Goal: Obtain resource: Download file/media

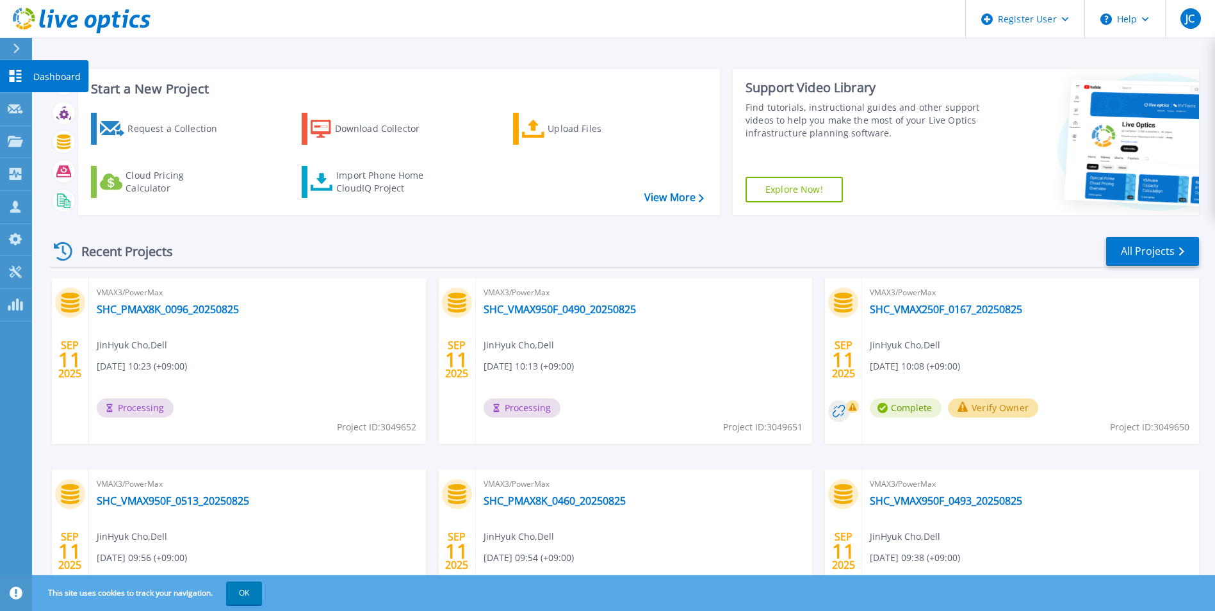
click at [40, 72] on p "Dashboard" at bounding box center [56, 76] width 47 height 33
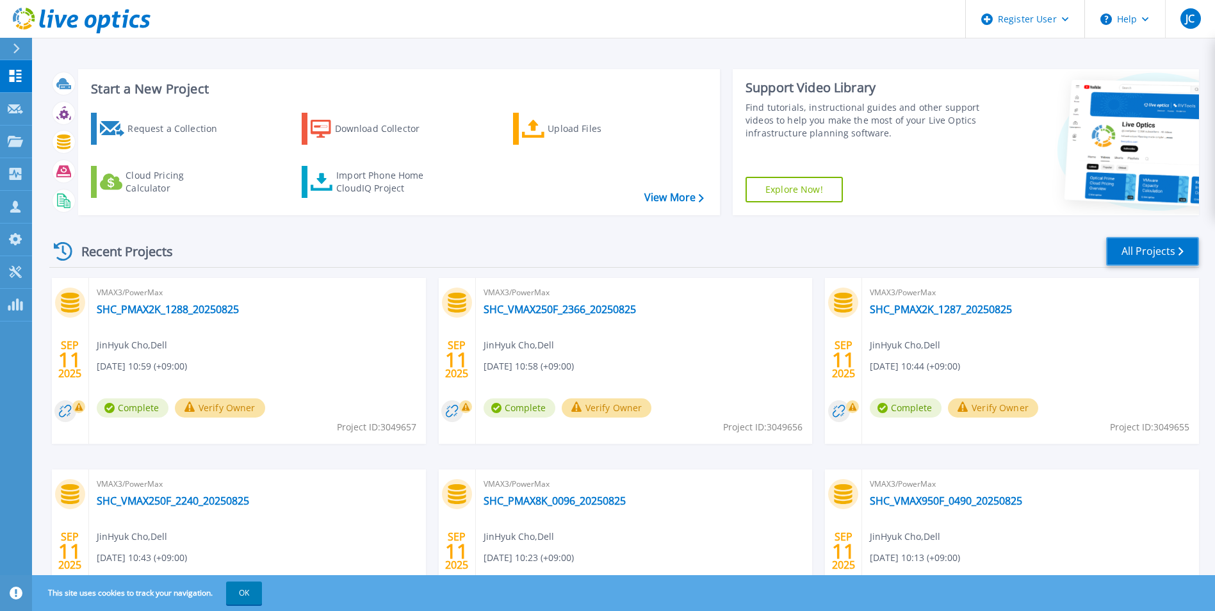
click at [1118, 252] on link "All Projects" at bounding box center [1152, 251] width 93 height 29
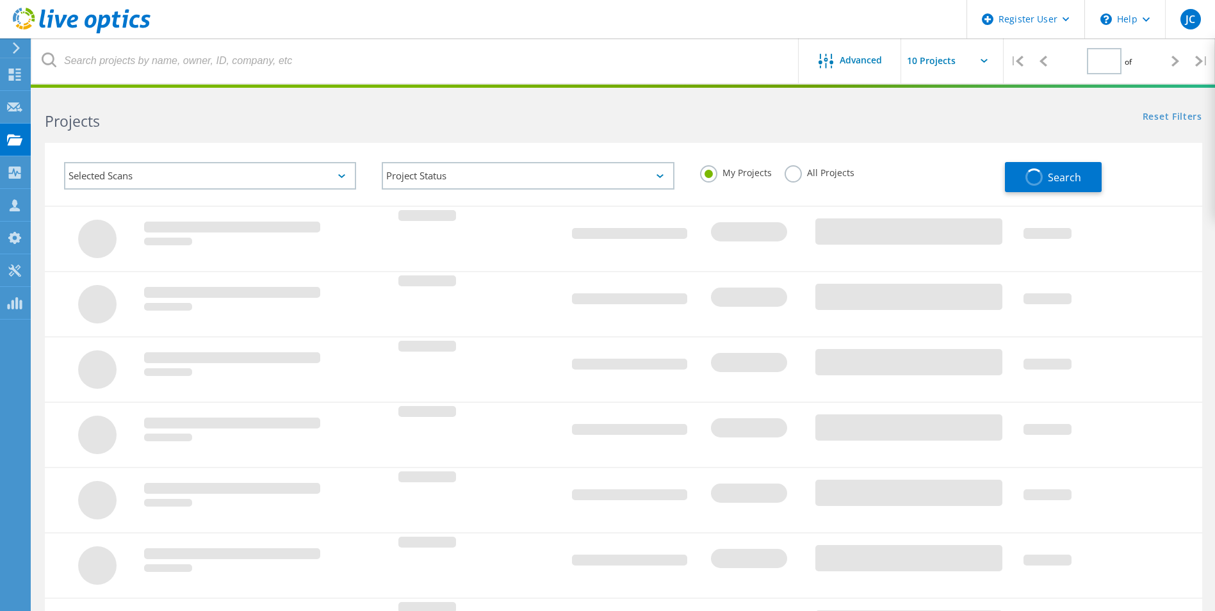
type input "1"
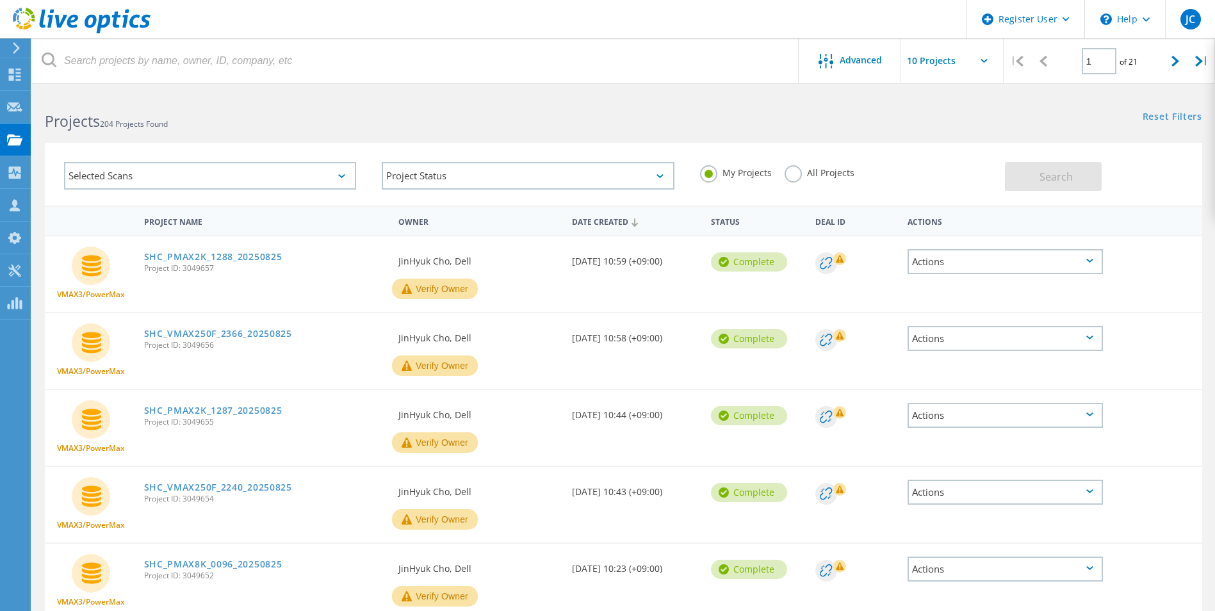
click at [956, 60] on input "text" at bounding box center [965, 60] width 128 height 45
click at [952, 114] on div "Show 20 Projects" at bounding box center [965, 115] width 127 height 21
type input "Show 20 Projects"
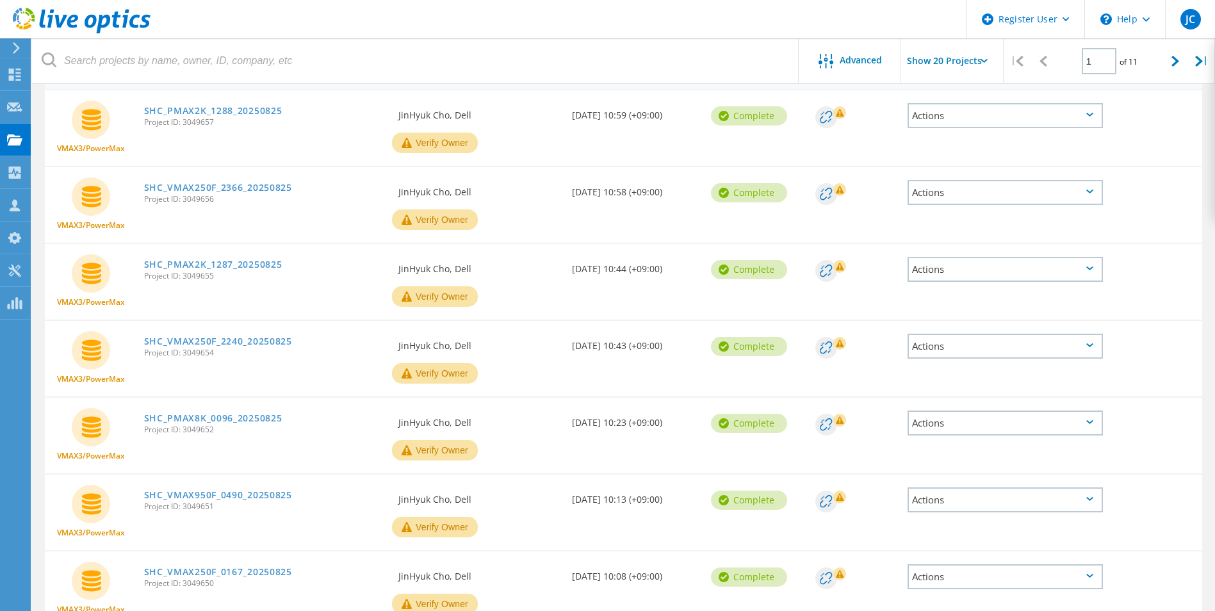
scroll to position [124, 0]
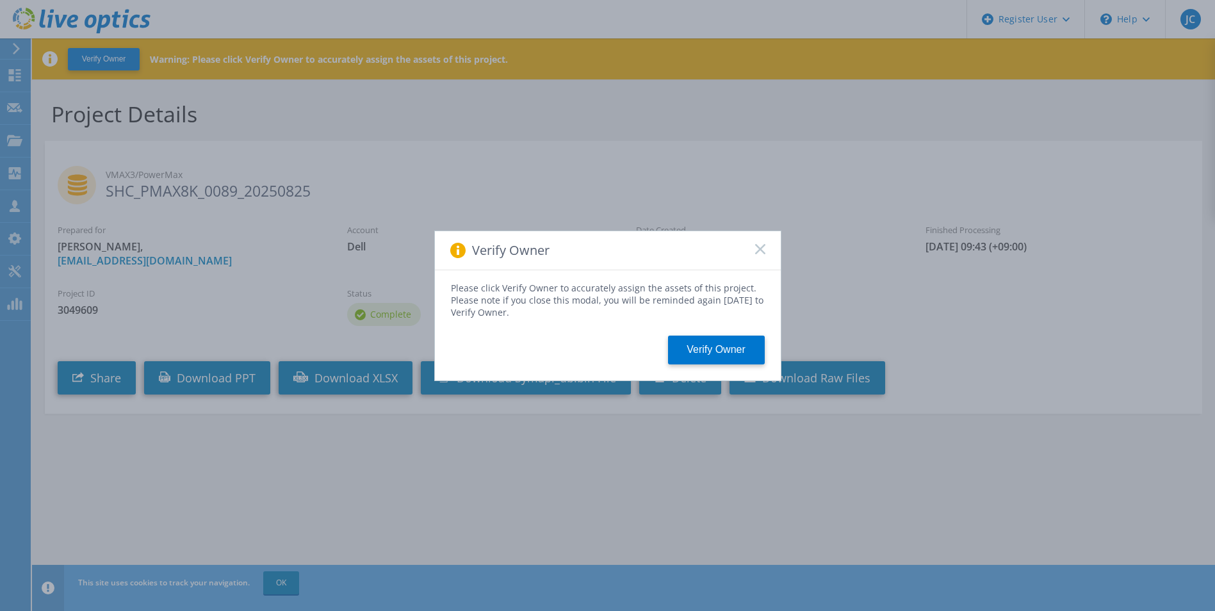
click at [760, 247] on icon at bounding box center [760, 249] width 10 height 10
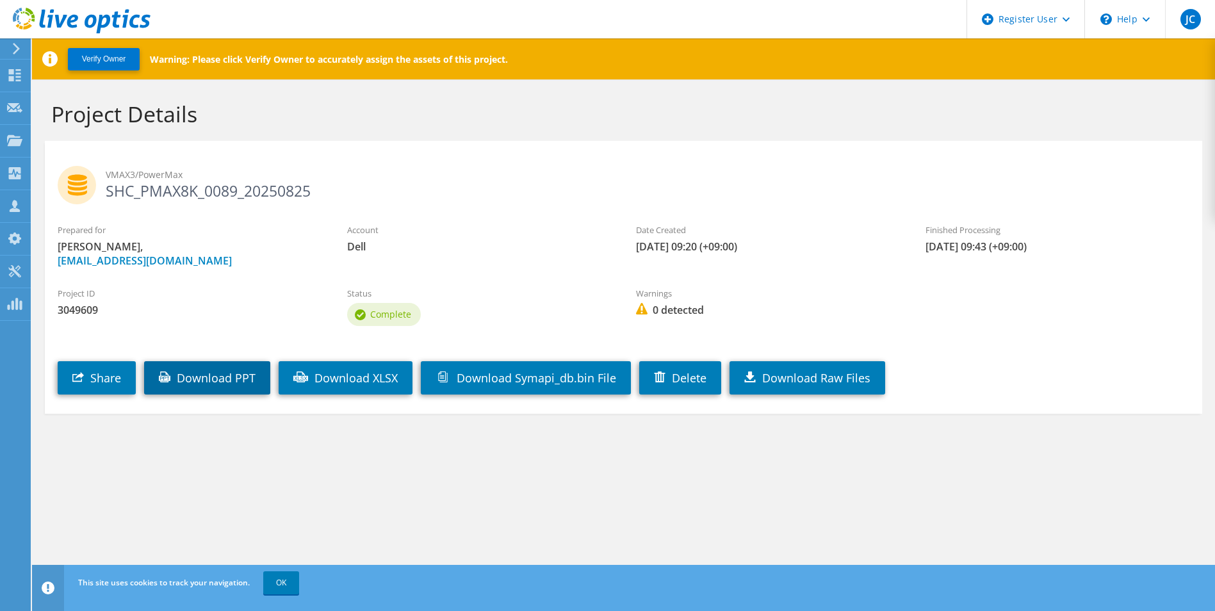
click at [213, 383] on link "Download PPT" at bounding box center [207, 377] width 126 height 33
click at [356, 384] on link "Download XLSX" at bounding box center [346, 377] width 134 height 33
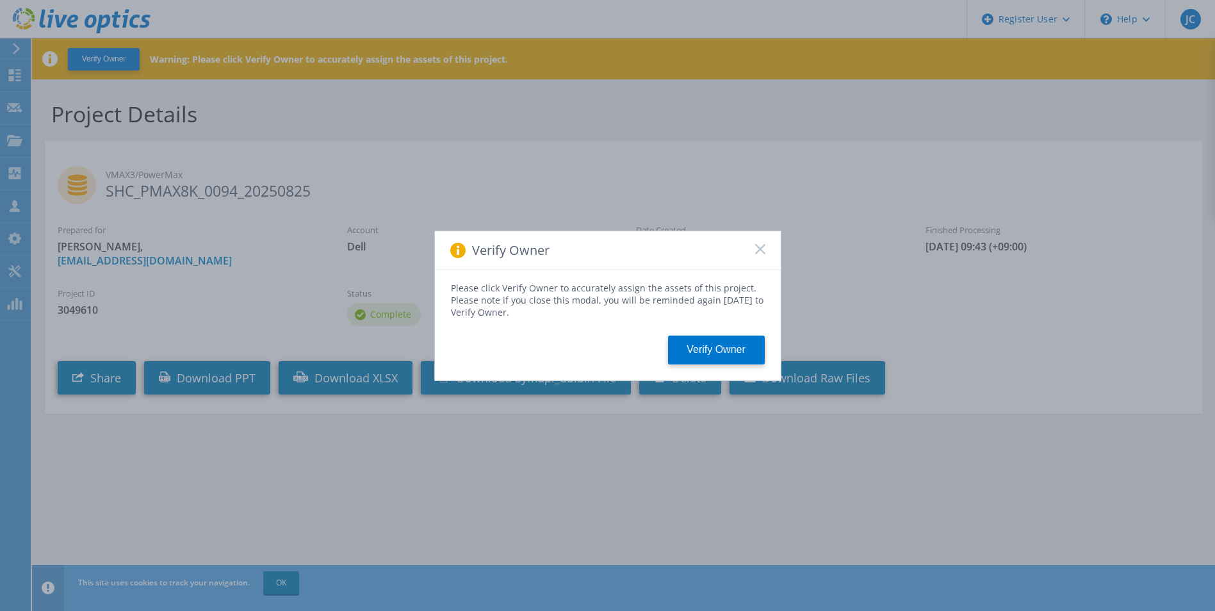
click at [762, 241] on div "Verify Owner" at bounding box center [608, 250] width 346 height 39
click at [761, 245] on icon at bounding box center [760, 249] width 10 height 10
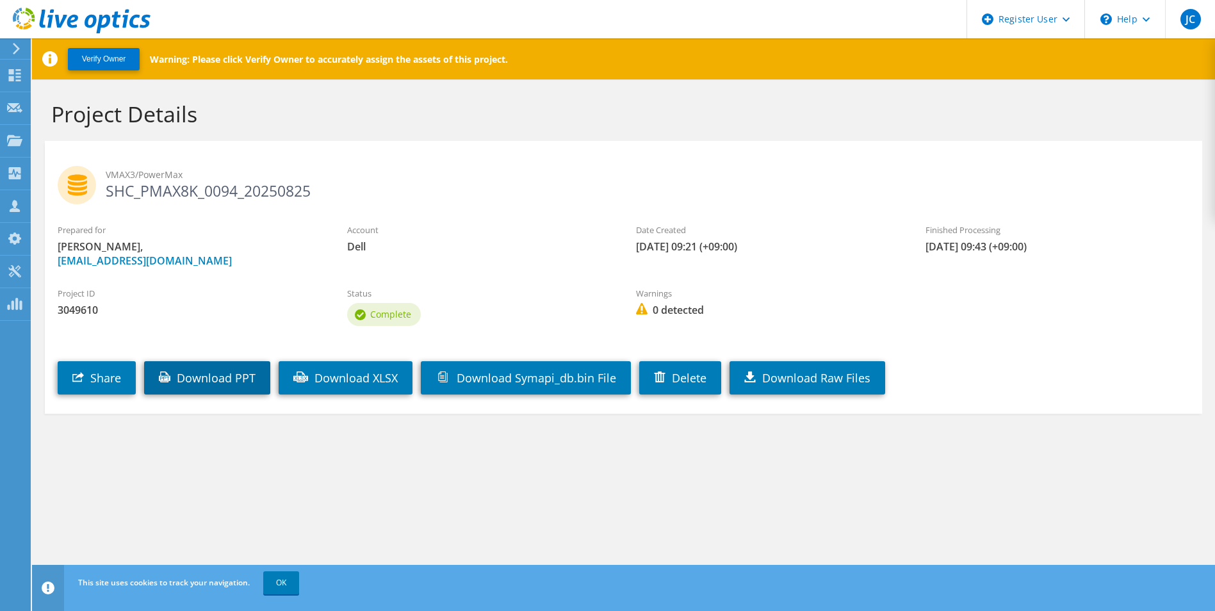
click at [232, 378] on link "Download PPT" at bounding box center [207, 377] width 126 height 33
click at [358, 382] on link "Download XLSX" at bounding box center [346, 377] width 134 height 33
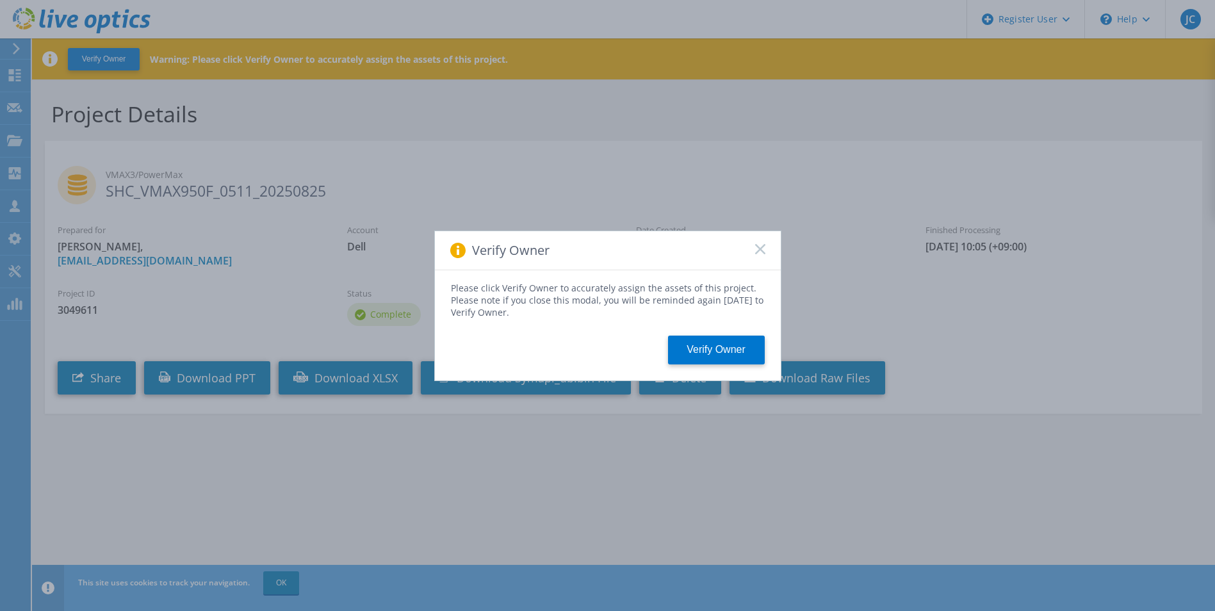
click at [757, 250] on icon at bounding box center [760, 249] width 10 height 10
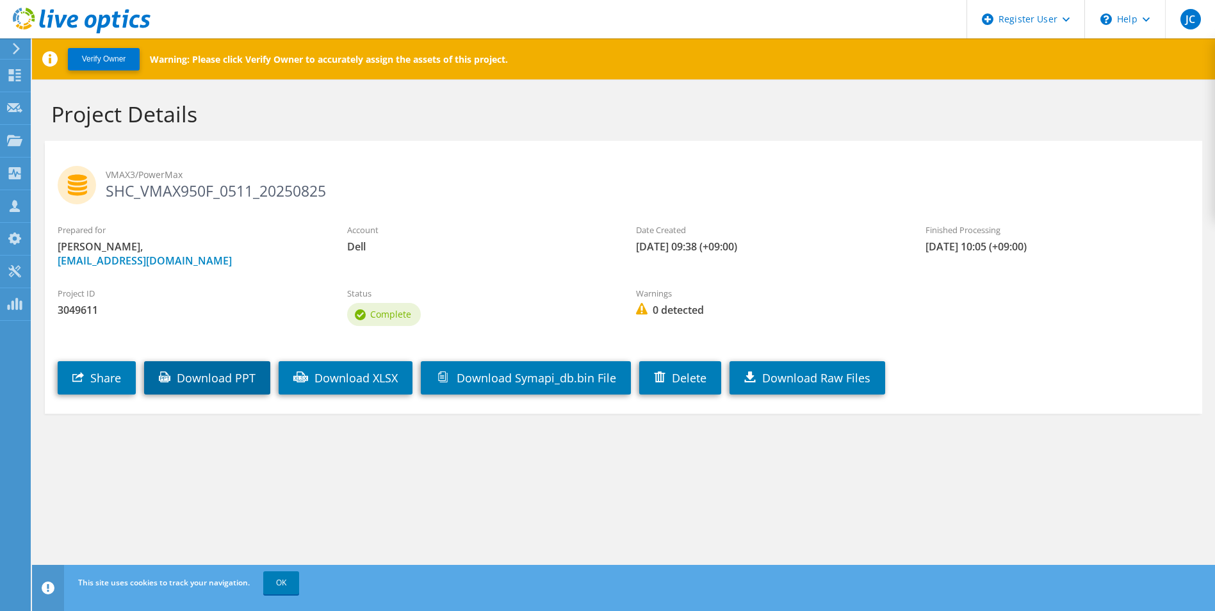
click at [233, 375] on link "Download PPT" at bounding box center [207, 377] width 126 height 33
click at [348, 385] on link "Download XLSX" at bounding box center [346, 377] width 134 height 33
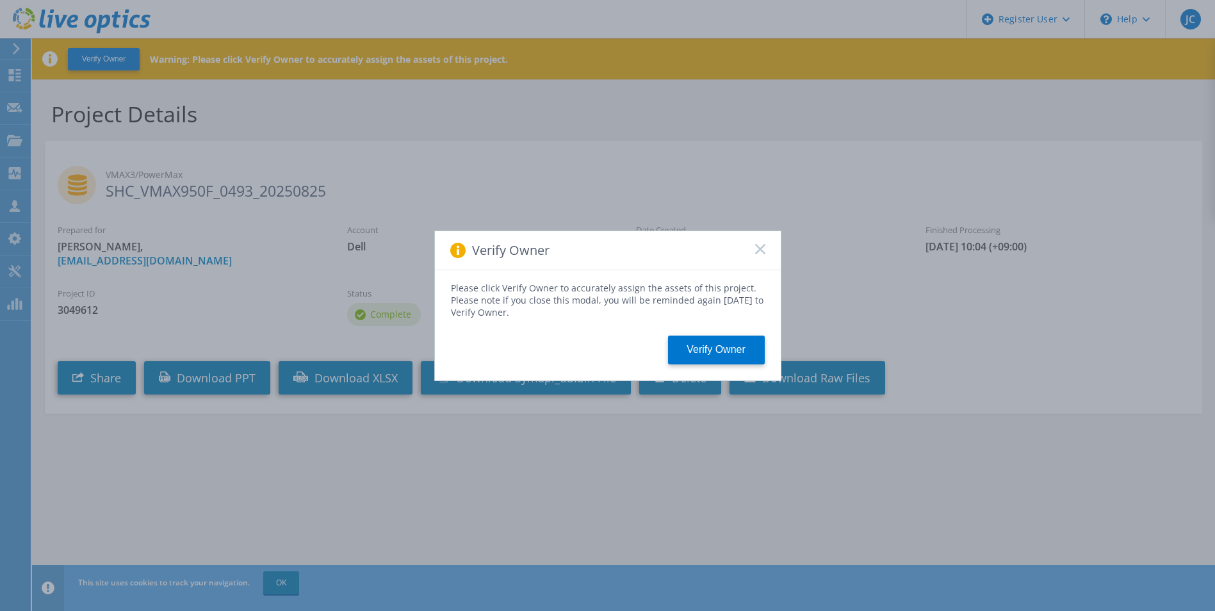
click at [770, 250] on div "Verify Owner" at bounding box center [608, 250] width 346 height 39
click at [755, 250] on icon at bounding box center [760, 249] width 10 height 10
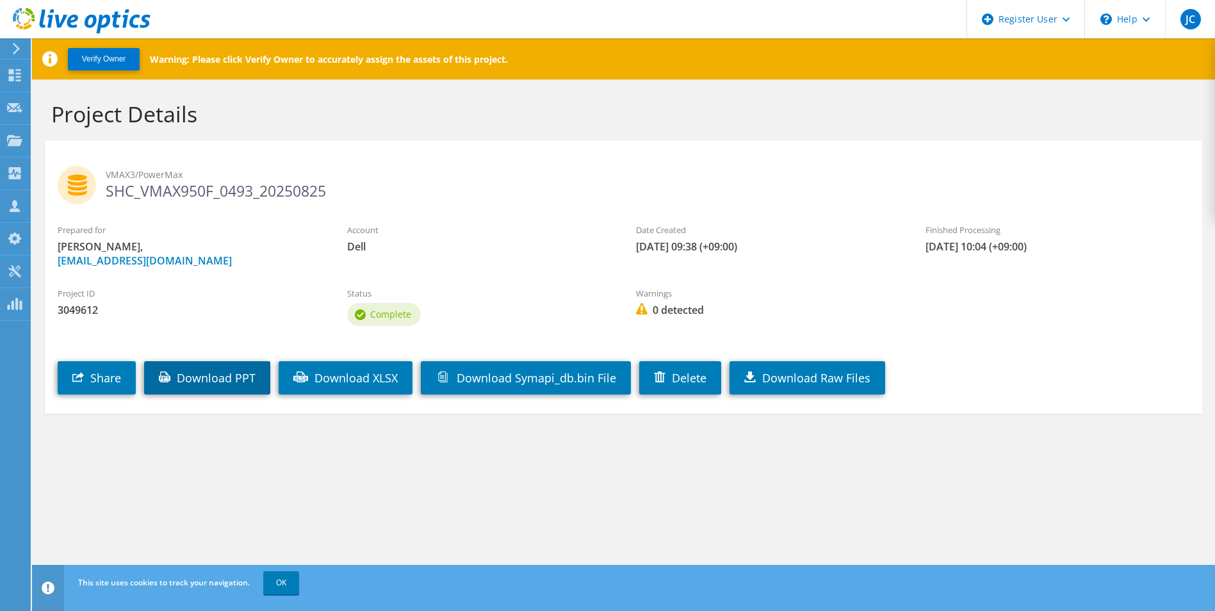
click at [236, 382] on link "Download PPT" at bounding box center [207, 377] width 126 height 33
click at [342, 379] on link "Download XLSX" at bounding box center [346, 377] width 134 height 33
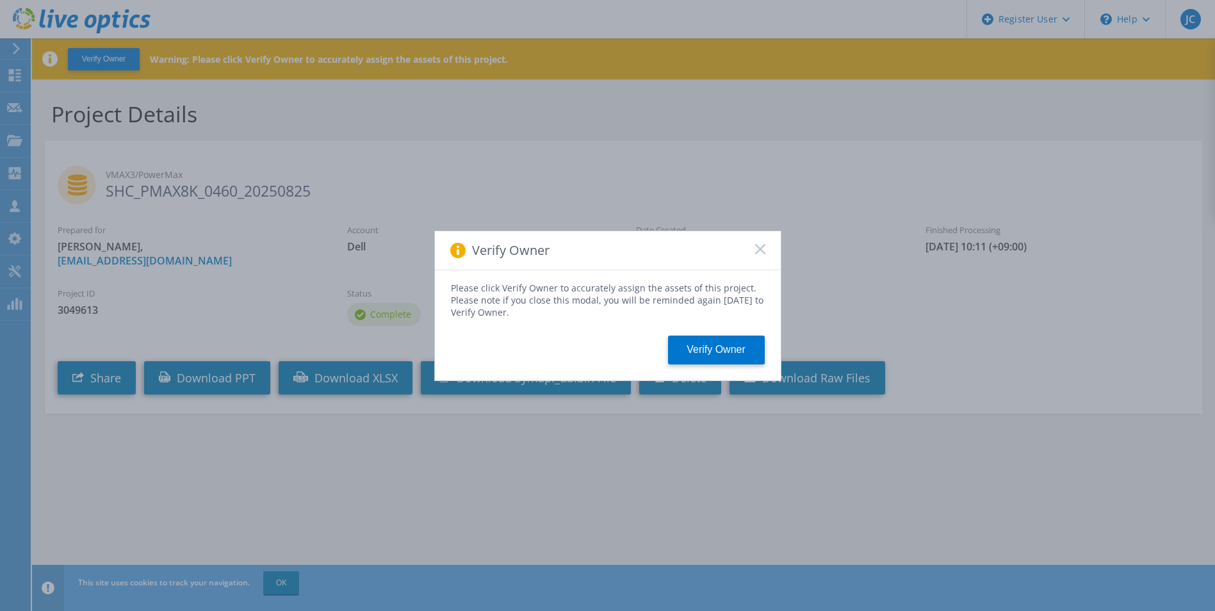
click at [759, 249] on rect at bounding box center [759, 248] width 11 height 11
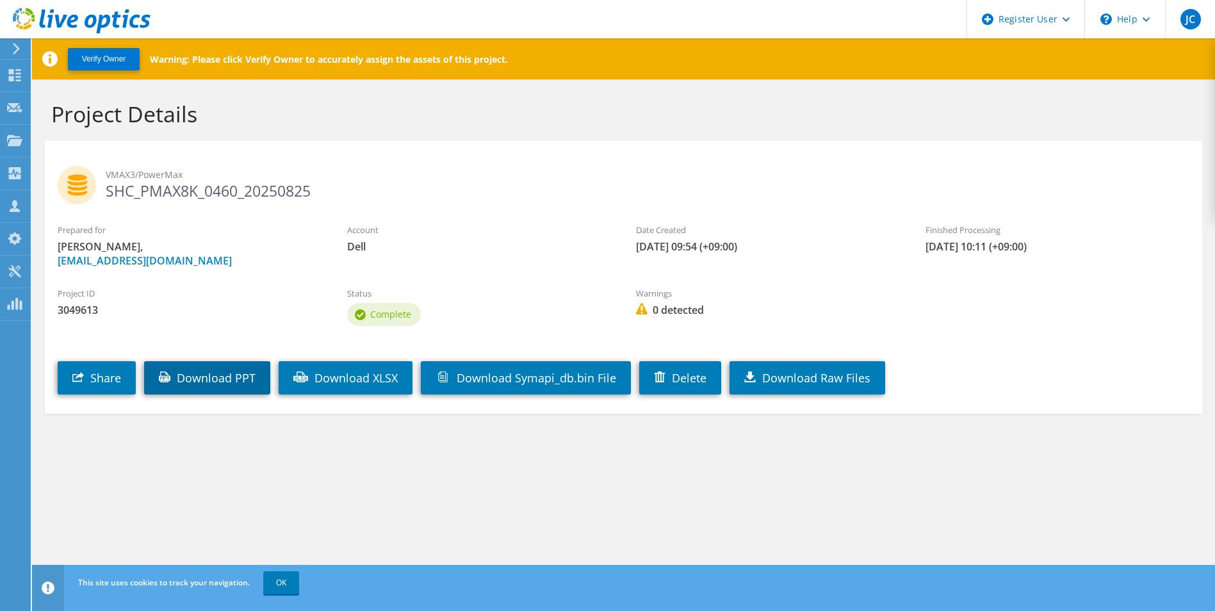
click at [231, 380] on link "Download PPT" at bounding box center [207, 377] width 126 height 33
click at [361, 382] on link "Download XLSX" at bounding box center [346, 377] width 134 height 33
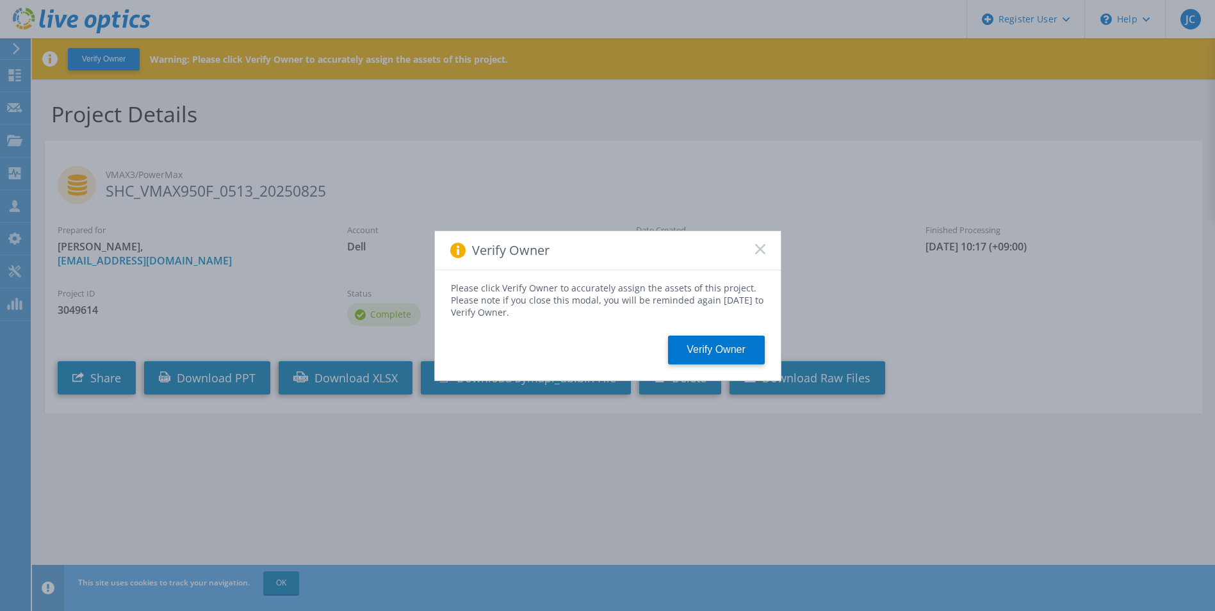
click at [762, 251] on rect at bounding box center [759, 248] width 11 height 11
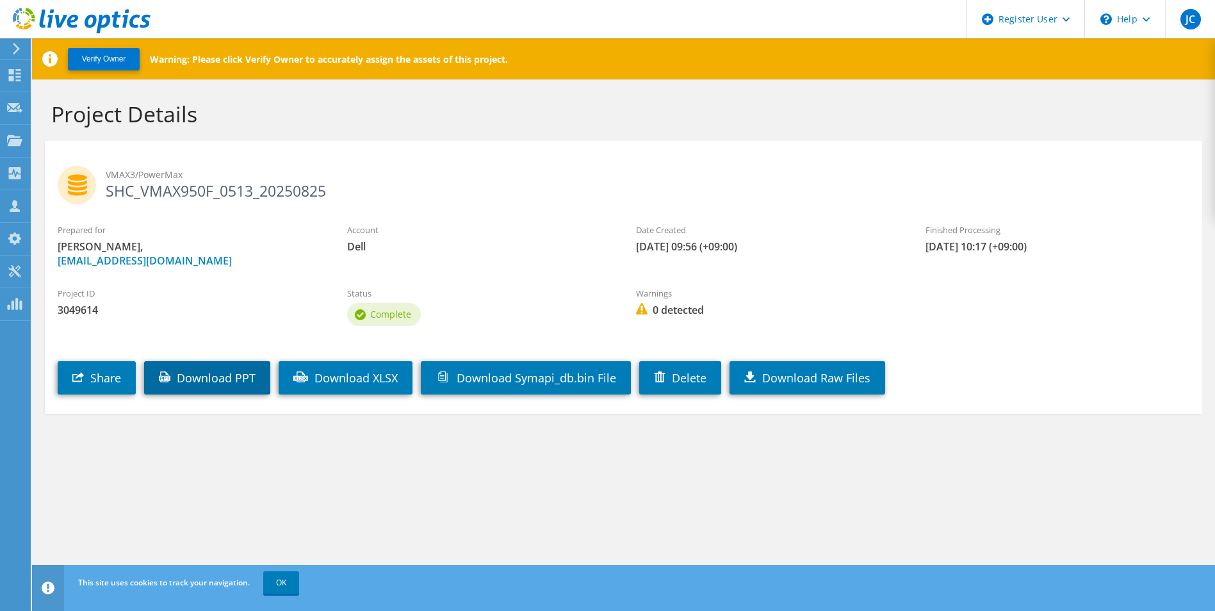
click at [233, 380] on link "Download PPT" at bounding box center [207, 377] width 126 height 33
click at [370, 380] on link "Download XLSX" at bounding box center [346, 377] width 134 height 33
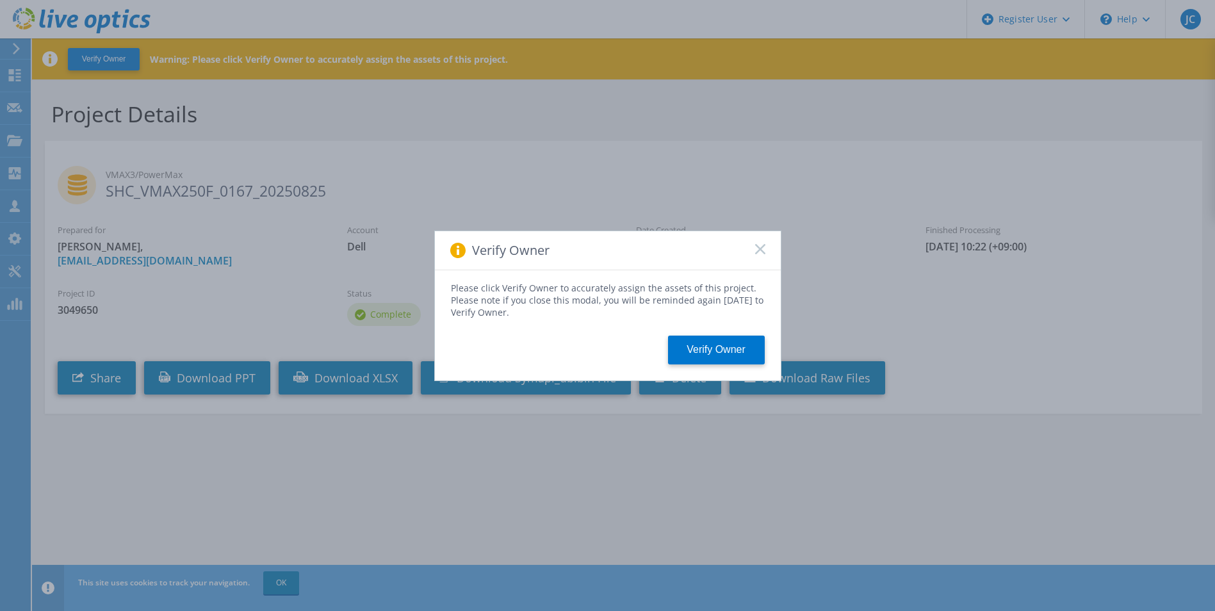
click at [755, 250] on icon at bounding box center [760, 249] width 10 height 10
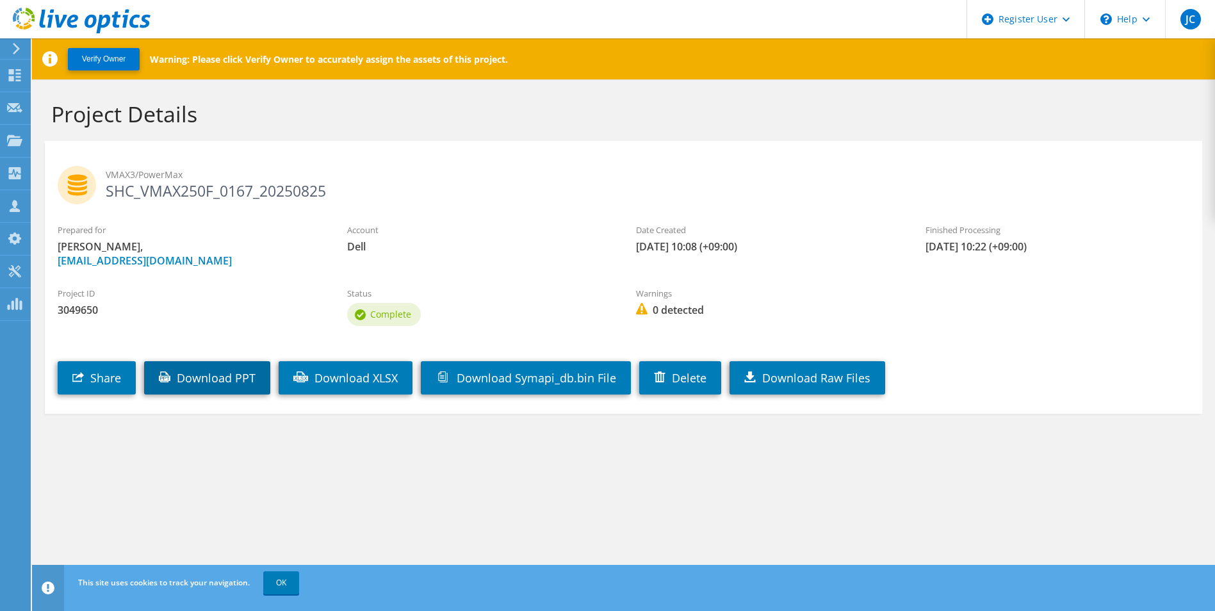
click at [222, 386] on link "Download PPT" at bounding box center [207, 377] width 126 height 33
click at [330, 373] on link "Download XLSX" at bounding box center [346, 377] width 134 height 33
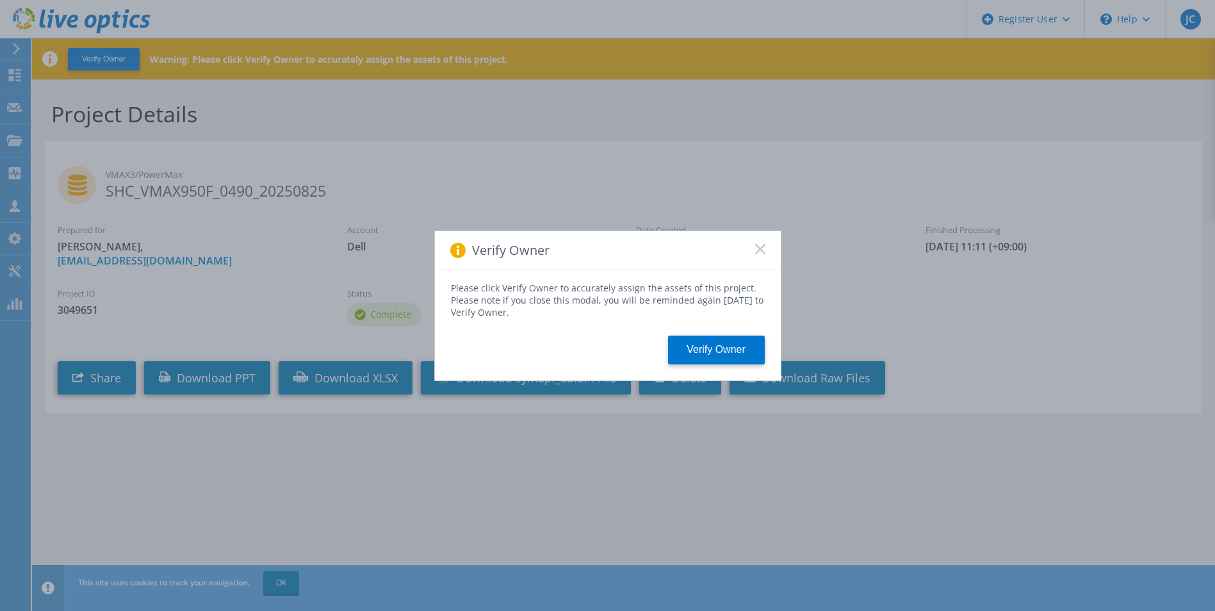
click at [767, 250] on div "Verify Owner" at bounding box center [608, 250] width 346 height 39
click at [755, 249] on icon at bounding box center [760, 249] width 10 height 10
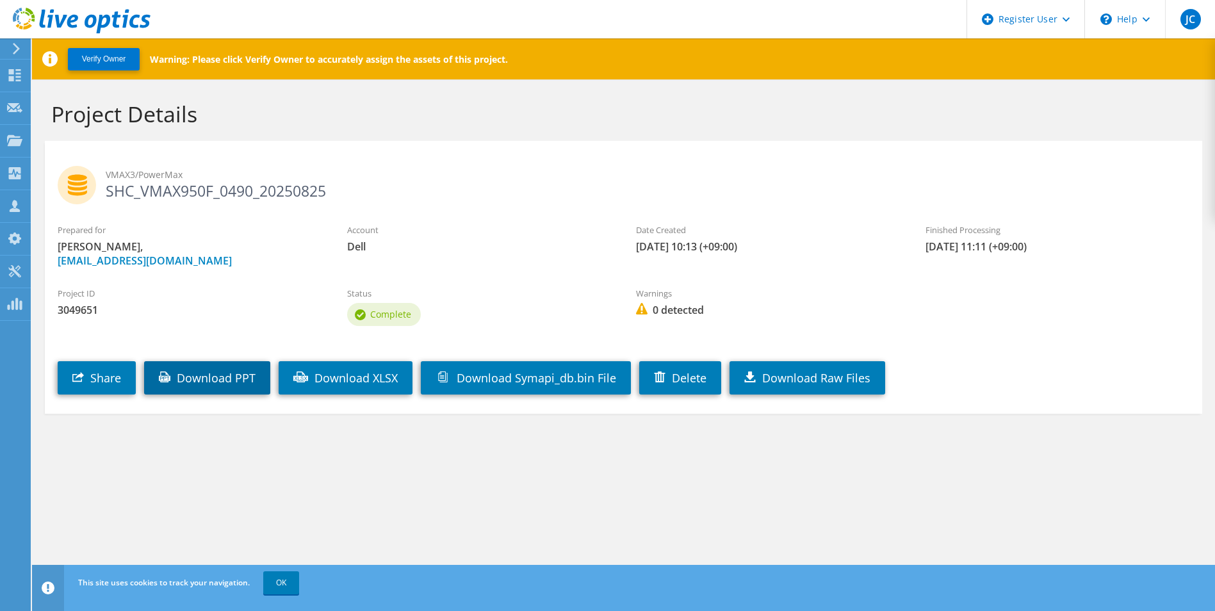
click at [240, 384] on link "Download PPT" at bounding box center [207, 377] width 126 height 33
click at [338, 378] on link "Download XLSX" at bounding box center [346, 377] width 134 height 33
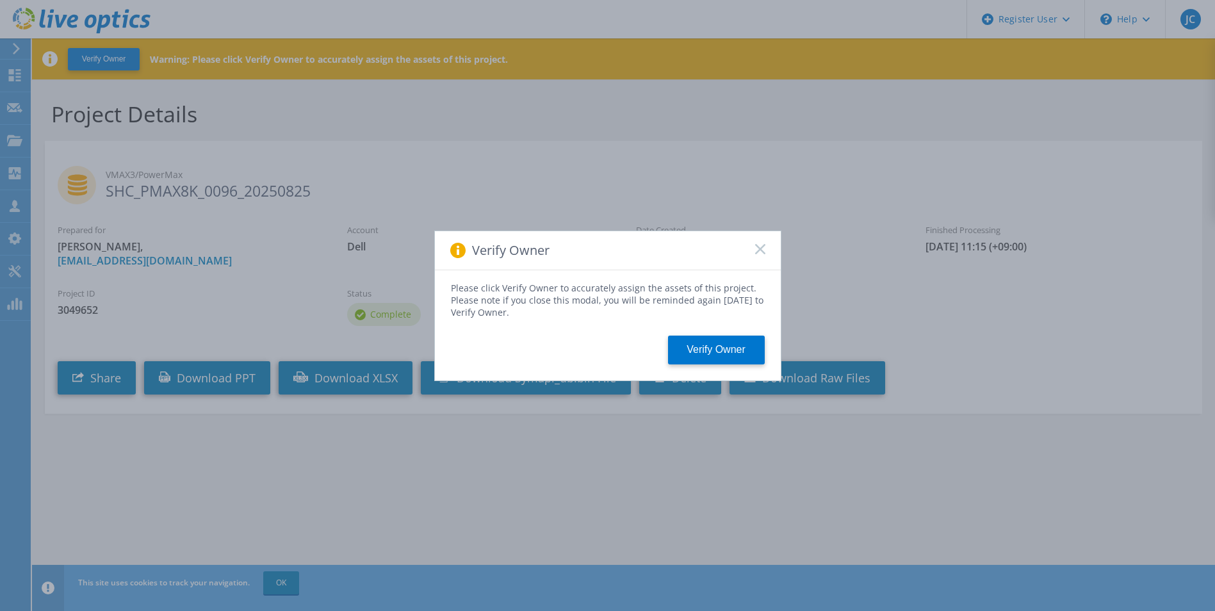
click at [760, 250] on icon at bounding box center [760, 249] width 10 height 10
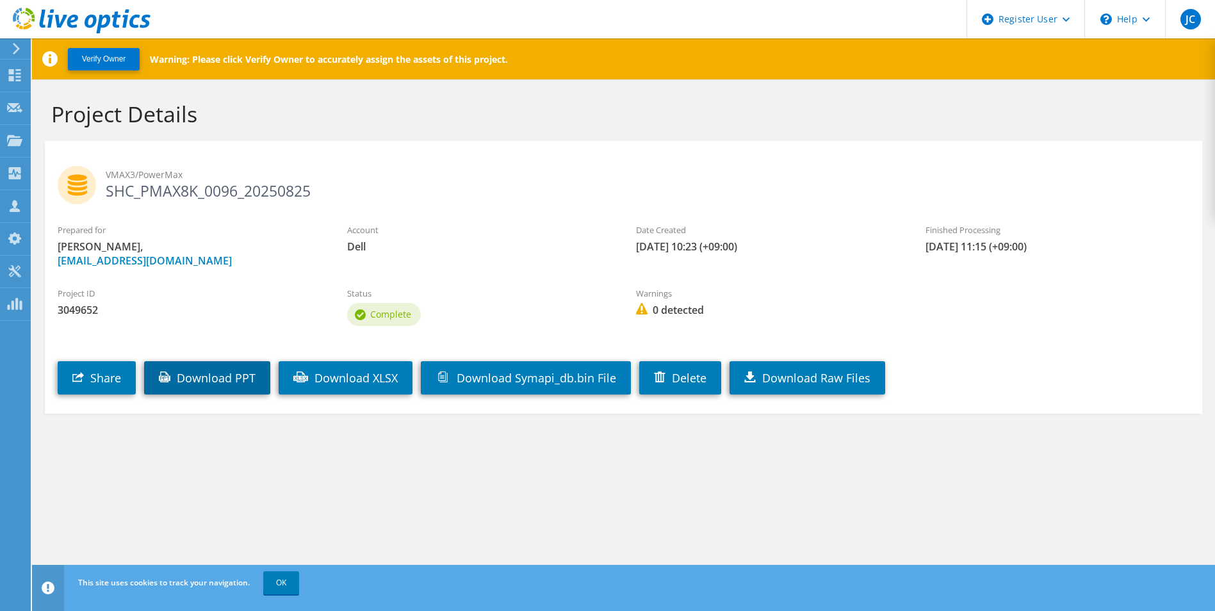
click at [226, 375] on link "Download PPT" at bounding box center [207, 377] width 126 height 33
click at [326, 382] on link "Download XLSX" at bounding box center [346, 377] width 134 height 33
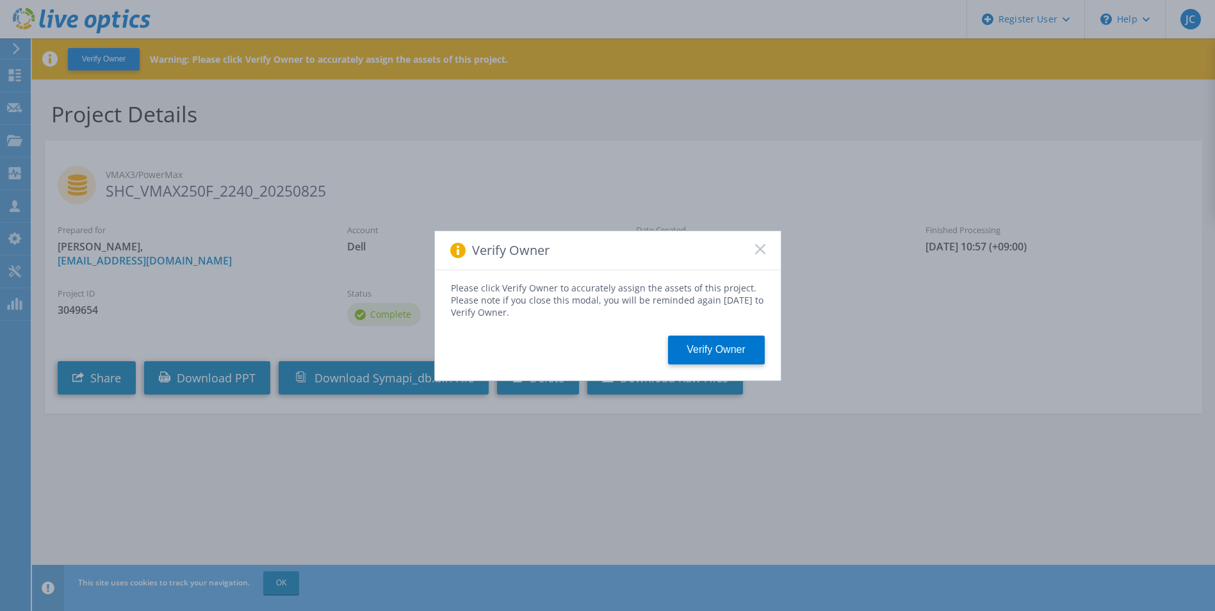
click at [758, 247] on rect at bounding box center [759, 248] width 11 height 11
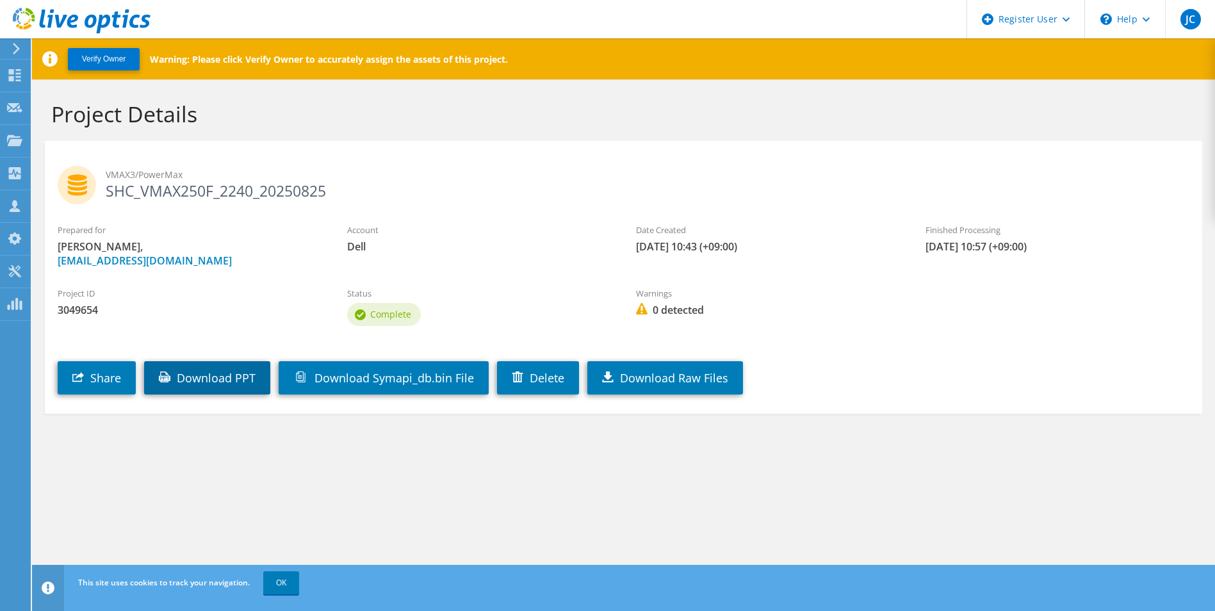
click at [190, 379] on link "Download PPT" at bounding box center [207, 377] width 126 height 33
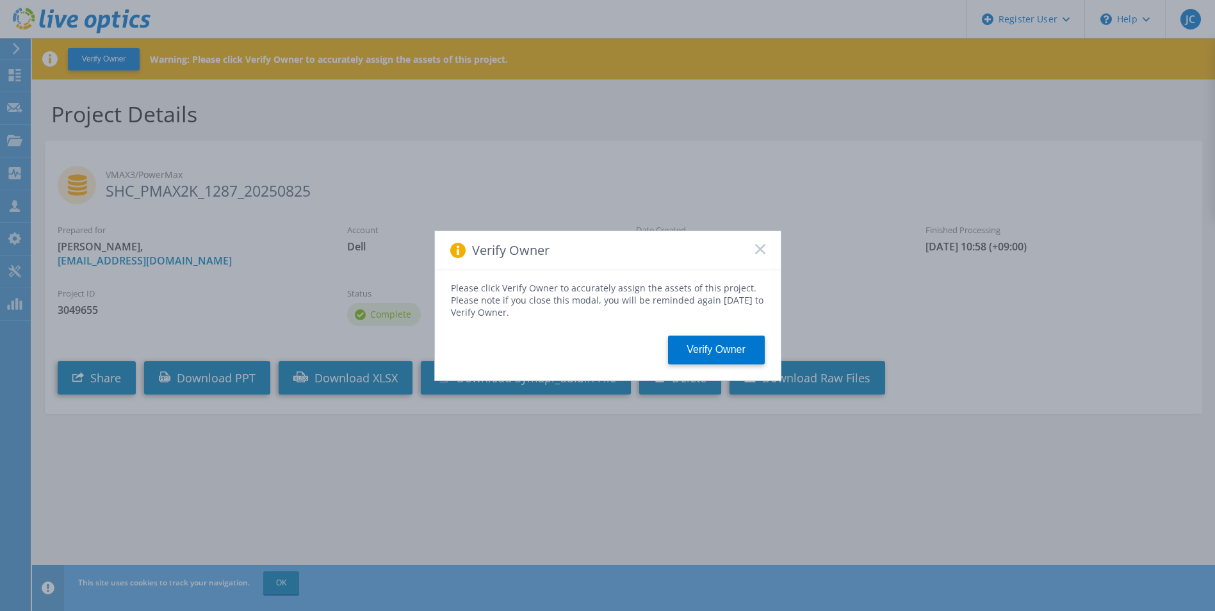
click at [758, 247] on rect at bounding box center [759, 248] width 11 height 11
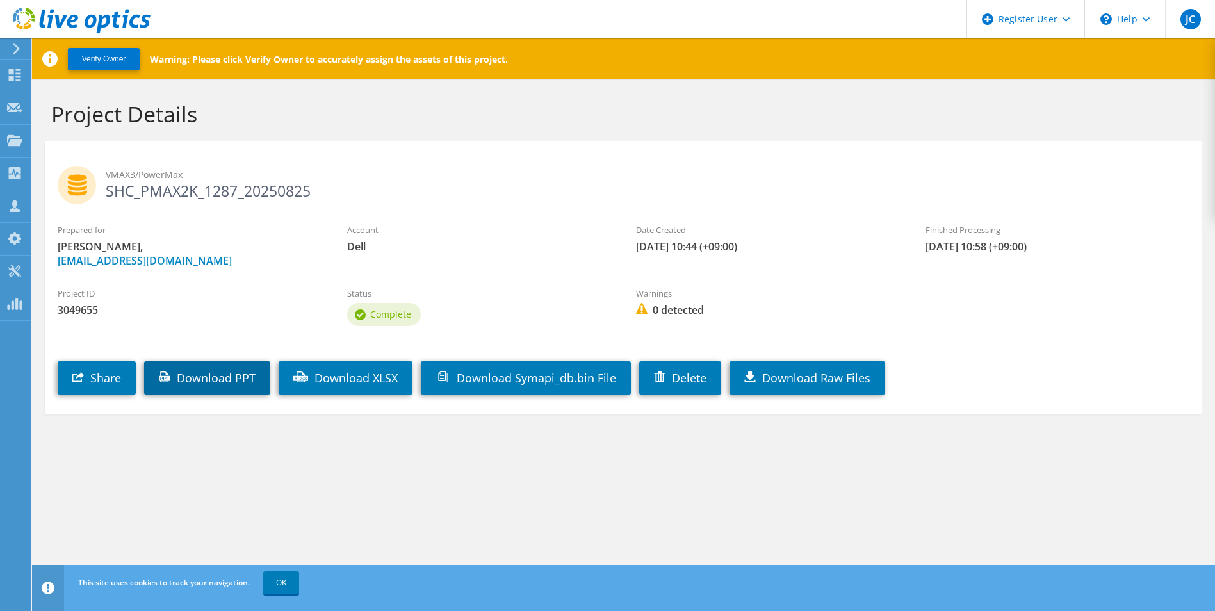
click at [235, 378] on link "Download PPT" at bounding box center [207, 377] width 126 height 33
click at [385, 375] on link "Download XLSX" at bounding box center [346, 377] width 134 height 33
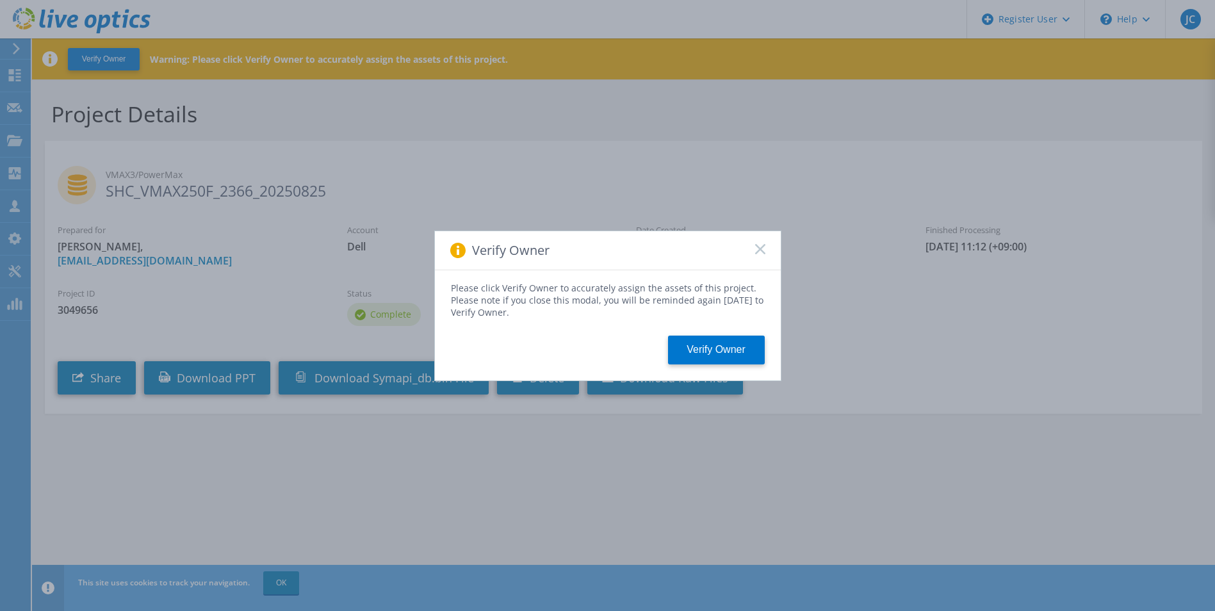
click at [756, 244] on rect at bounding box center [759, 248] width 11 height 11
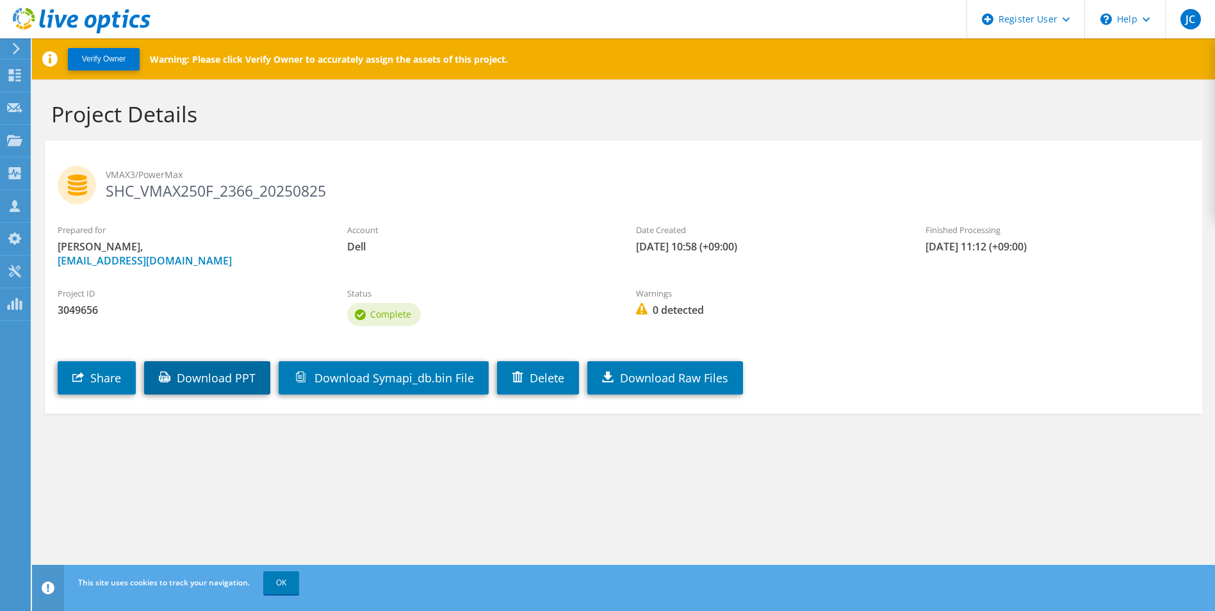
click at [224, 374] on link "Download PPT" at bounding box center [207, 377] width 126 height 33
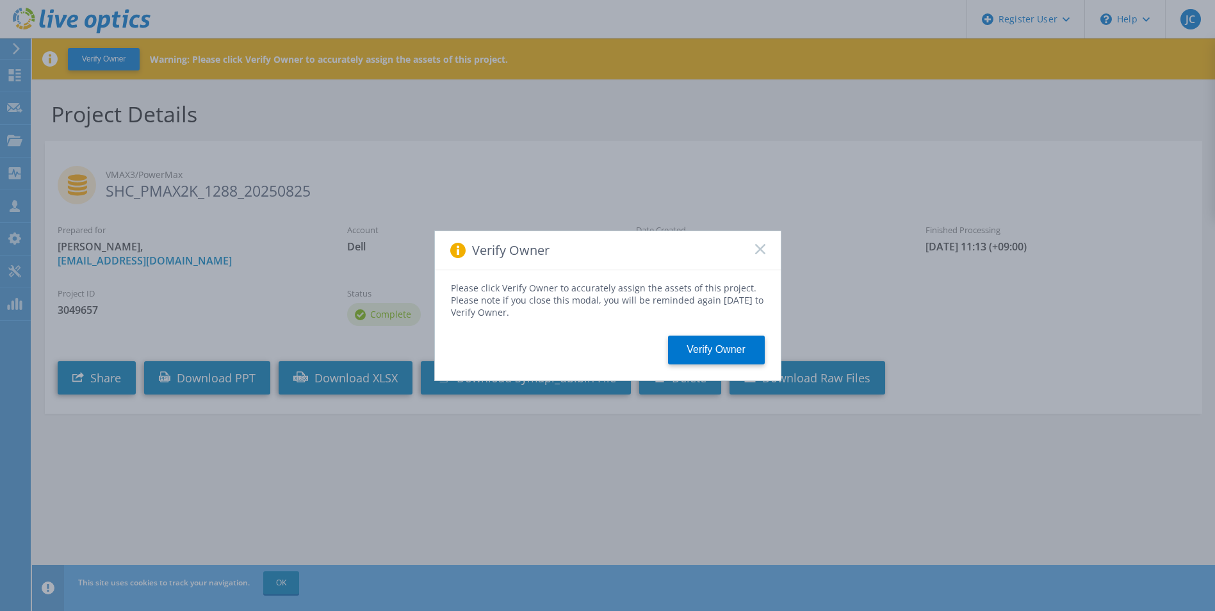
click at [763, 244] on icon at bounding box center [760, 249] width 10 height 10
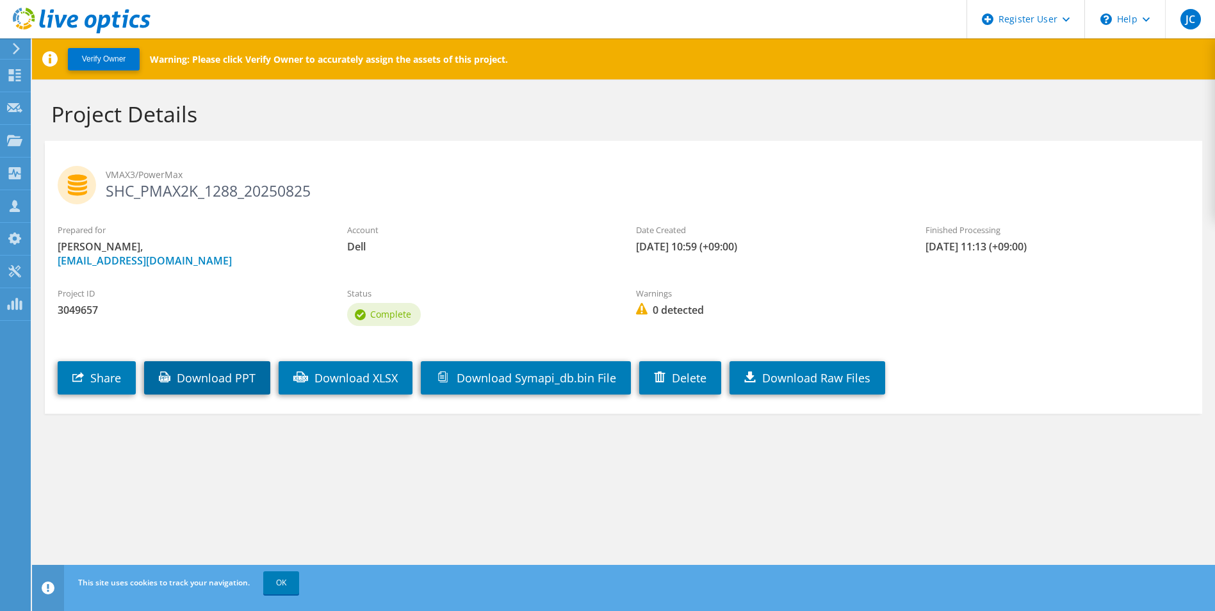
click at [200, 378] on link "Download PPT" at bounding box center [207, 377] width 126 height 33
click at [363, 380] on link "Download XLSX" at bounding box center [346, 377] width 134 height 33
